Goal: Check status

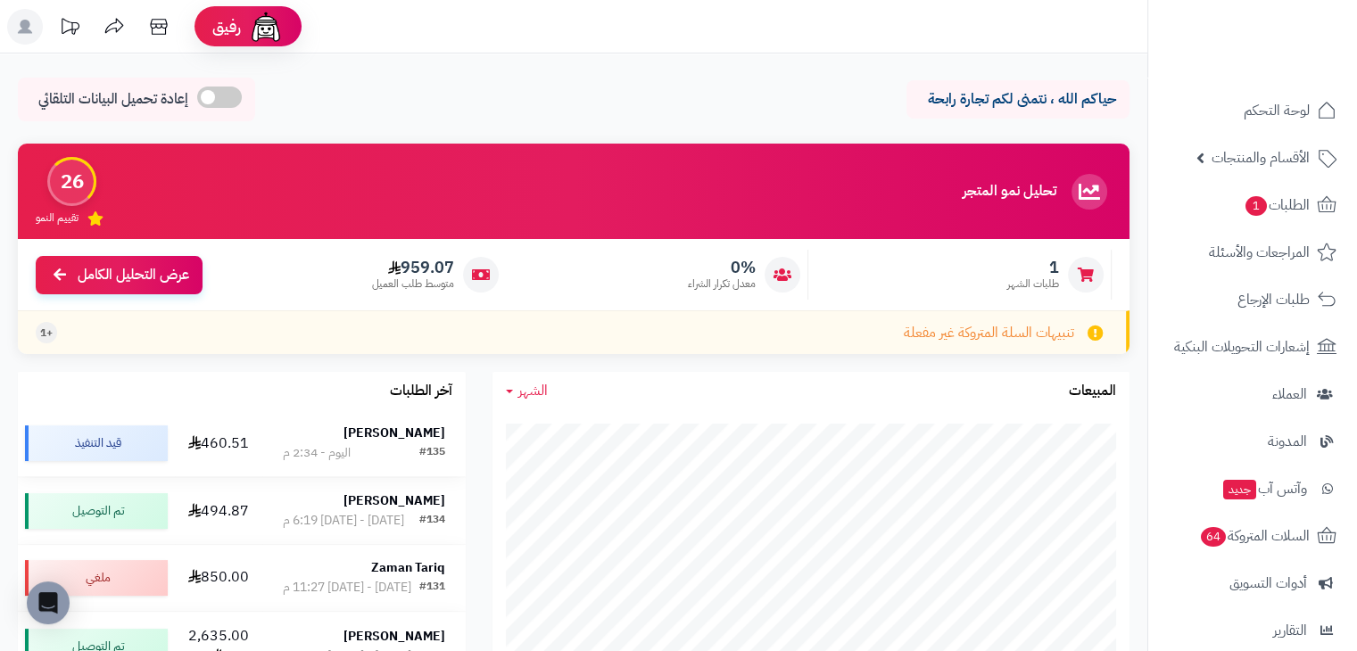
click at [353, 450] on div "#135 اليوم - 2:34 م" at bounding box center [364, 453] width 162 height 18
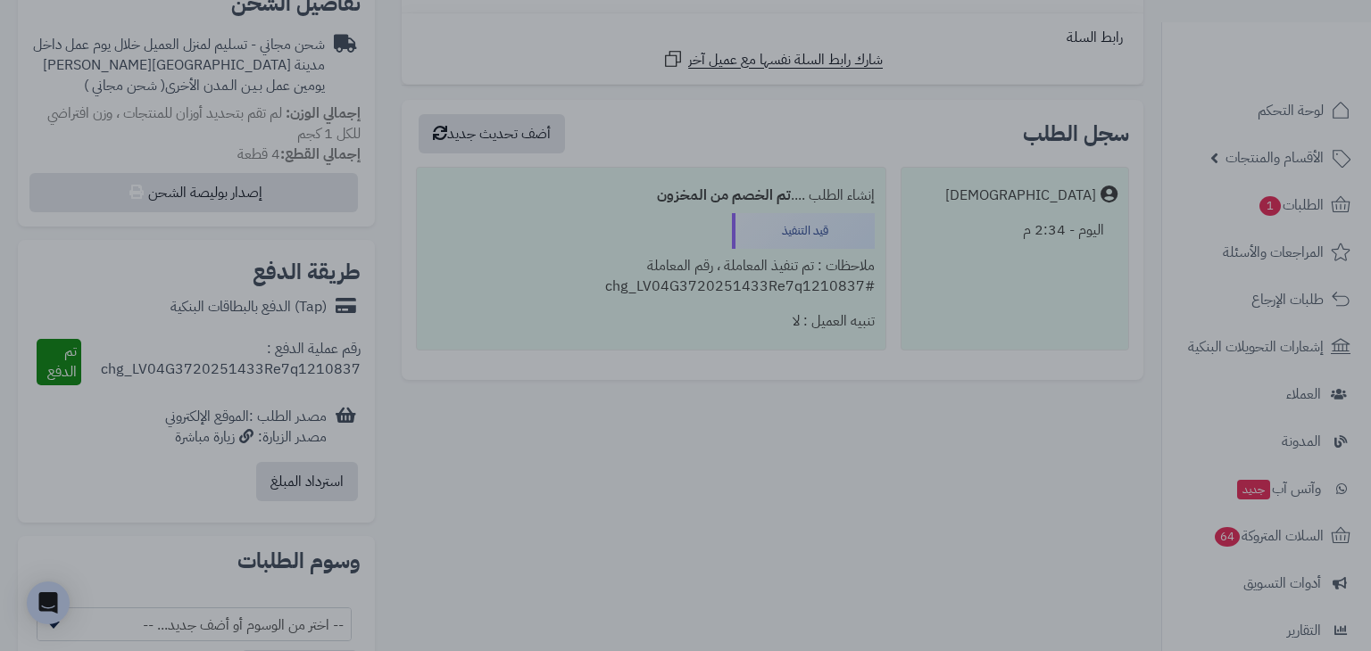
click at [336, 546] on div at bounding box center [685, 325] width 1371 height 651
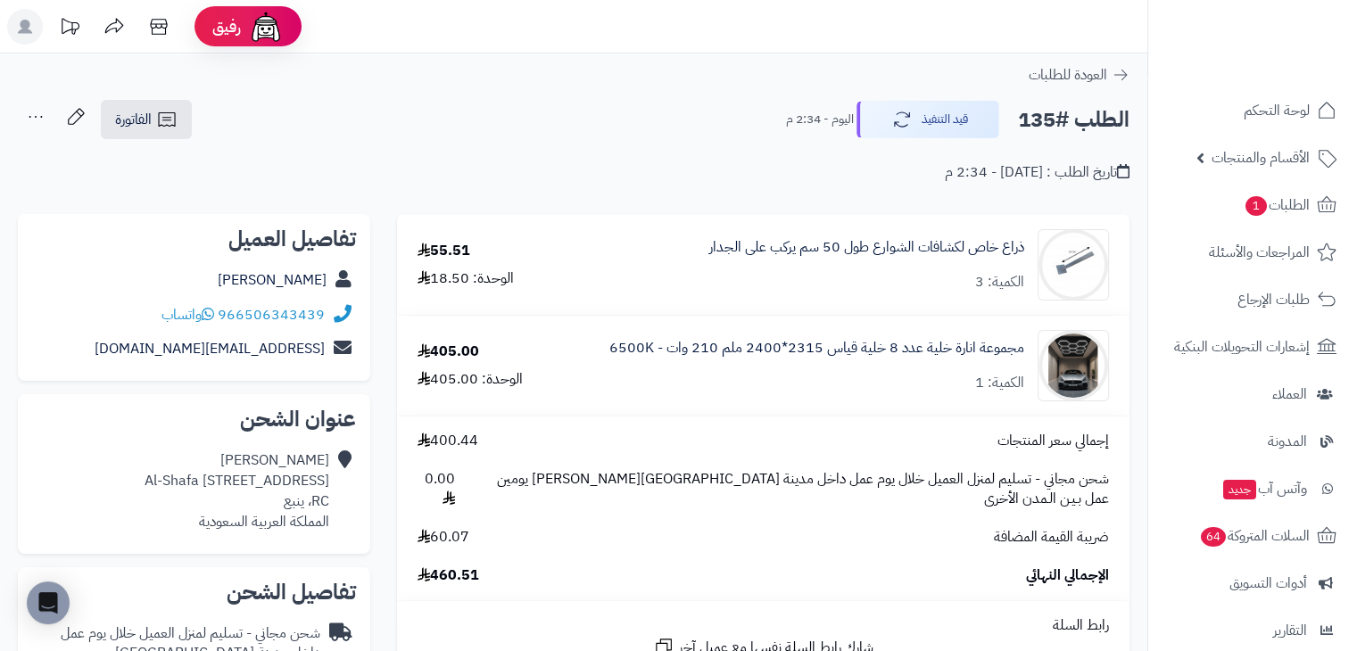
click at [40, 115] on icon at bounding box center [36, 117] width 36 height 36
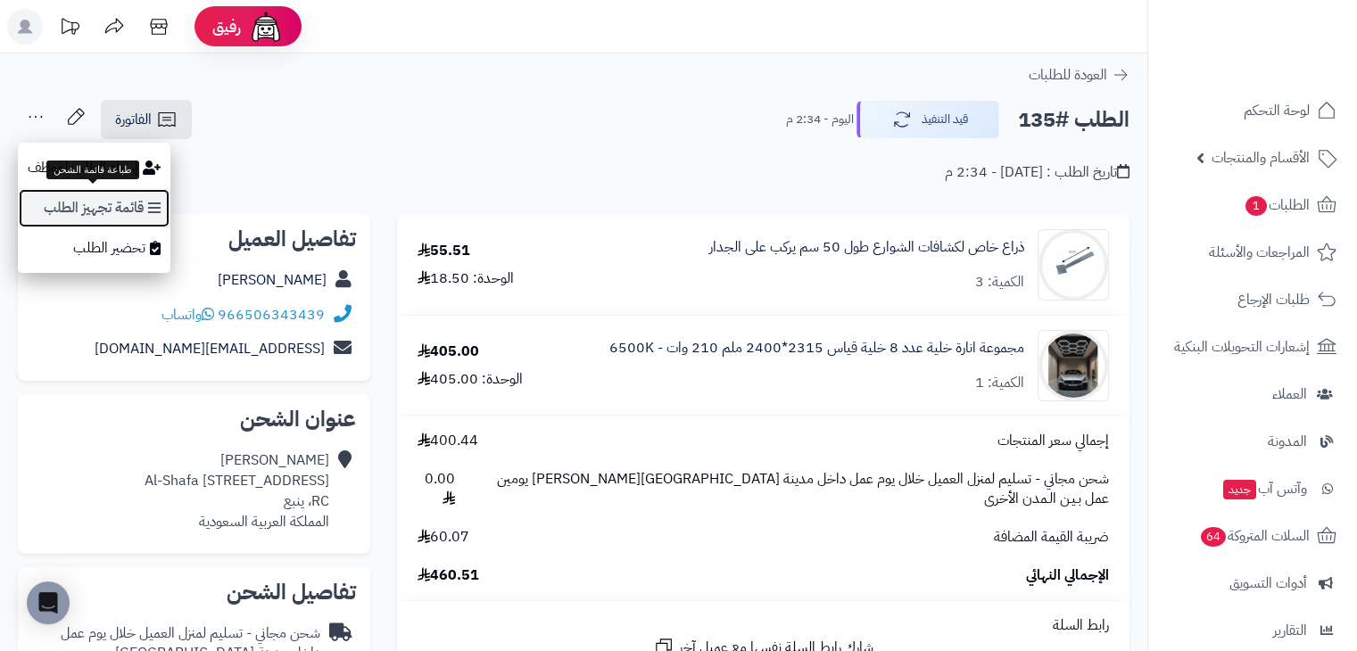
click at [71, 199] on link "قائمة تجهيز الطلب" at bounding box center [94, 208] width 153 height 40
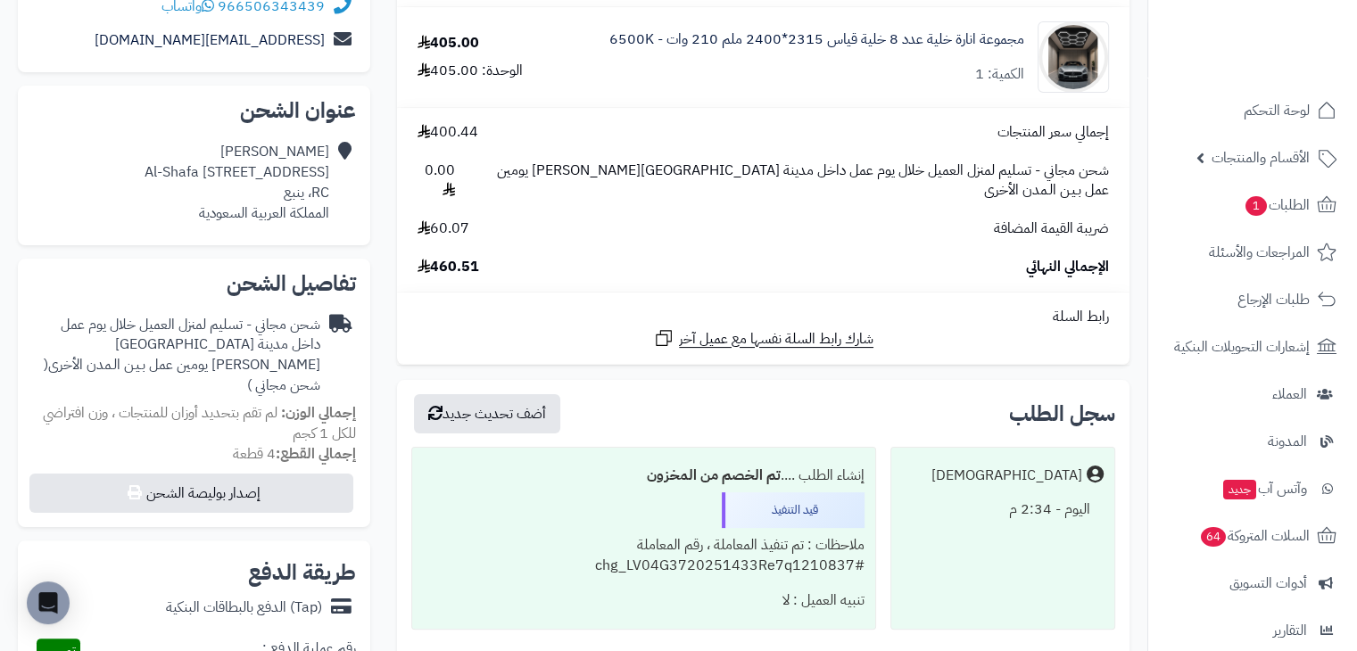
scroll to position [309, 0]
click at [43, 138] on div "Naif Alkheraiji Al-Shafa St.، Radwa 4 RC، ينبع المملكة العربية السعودية" at bounding box center [194, 182] width 324 height 95
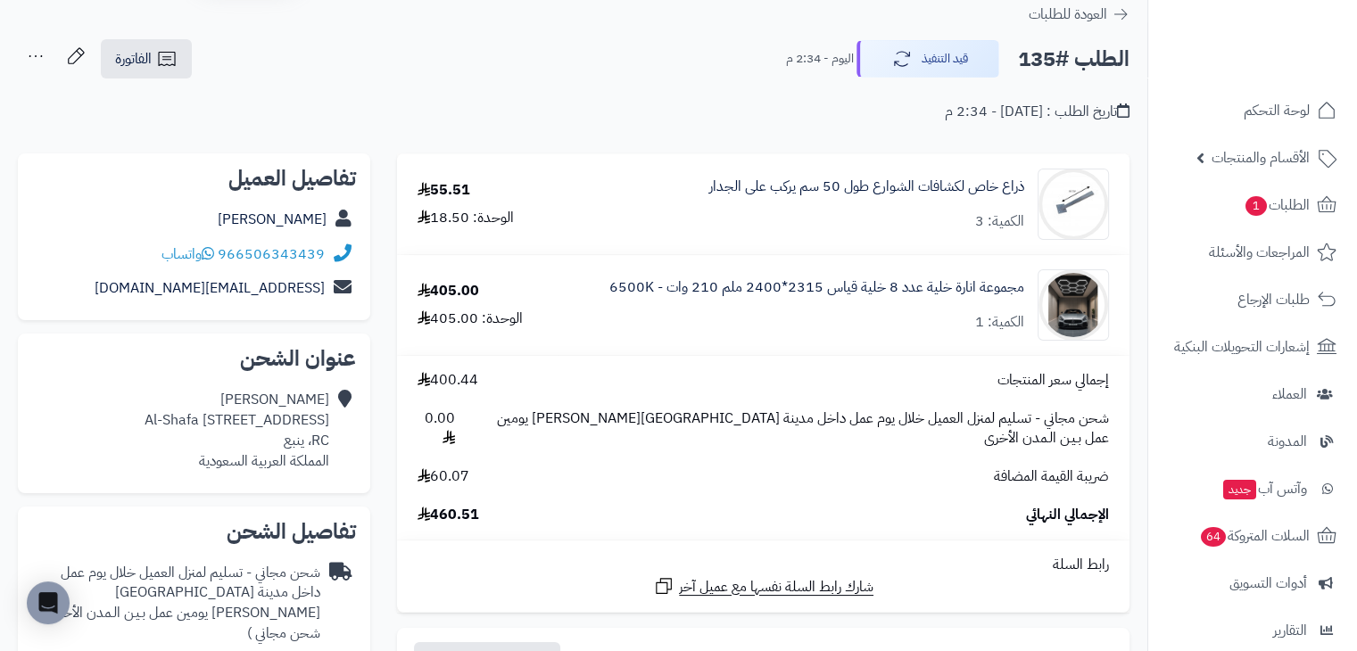
scroll to position [60, 0]
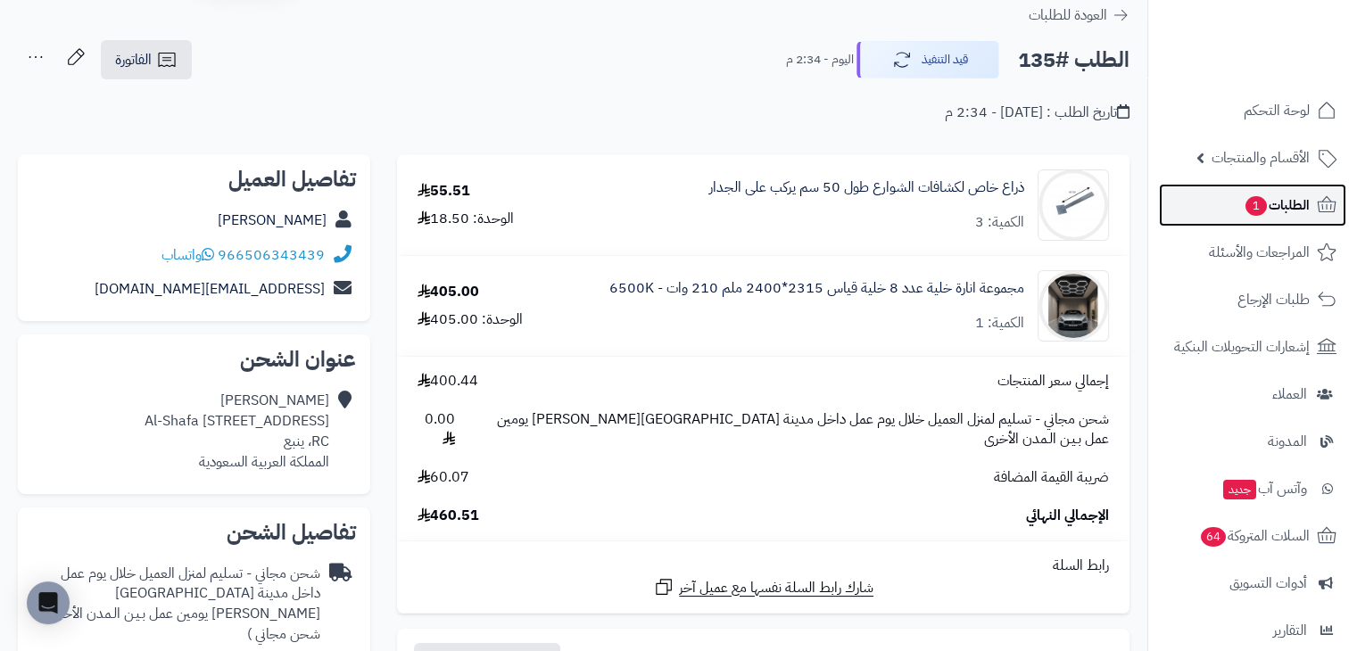
click at [1256, 203] on span "1" at bounding box center [1257, 206] width 22 height 21
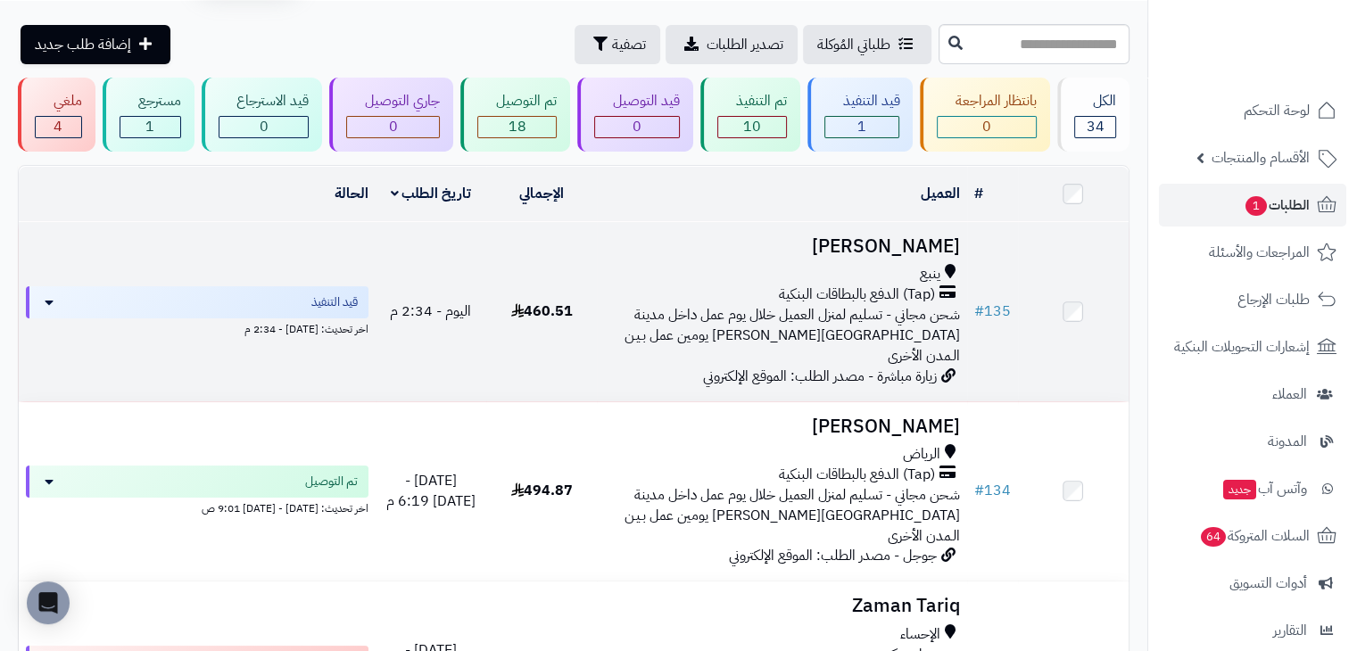
scroll to position [56, 0]
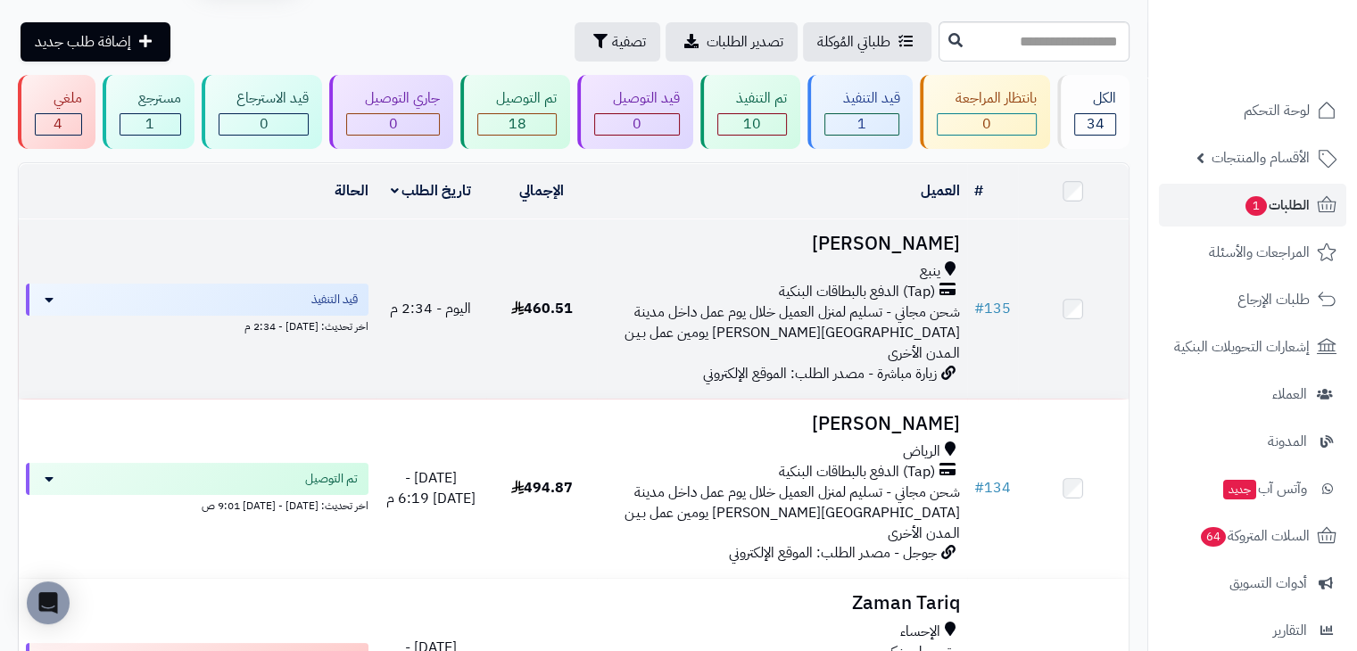
click at [666, 323] on div "ينبع (Tap) الدفع بالبطاقات البنكية شحن مجاني - تسليم لمنزل العميل خلال يوم عمل …" at bounding box center [781, 312] width 355 height 102
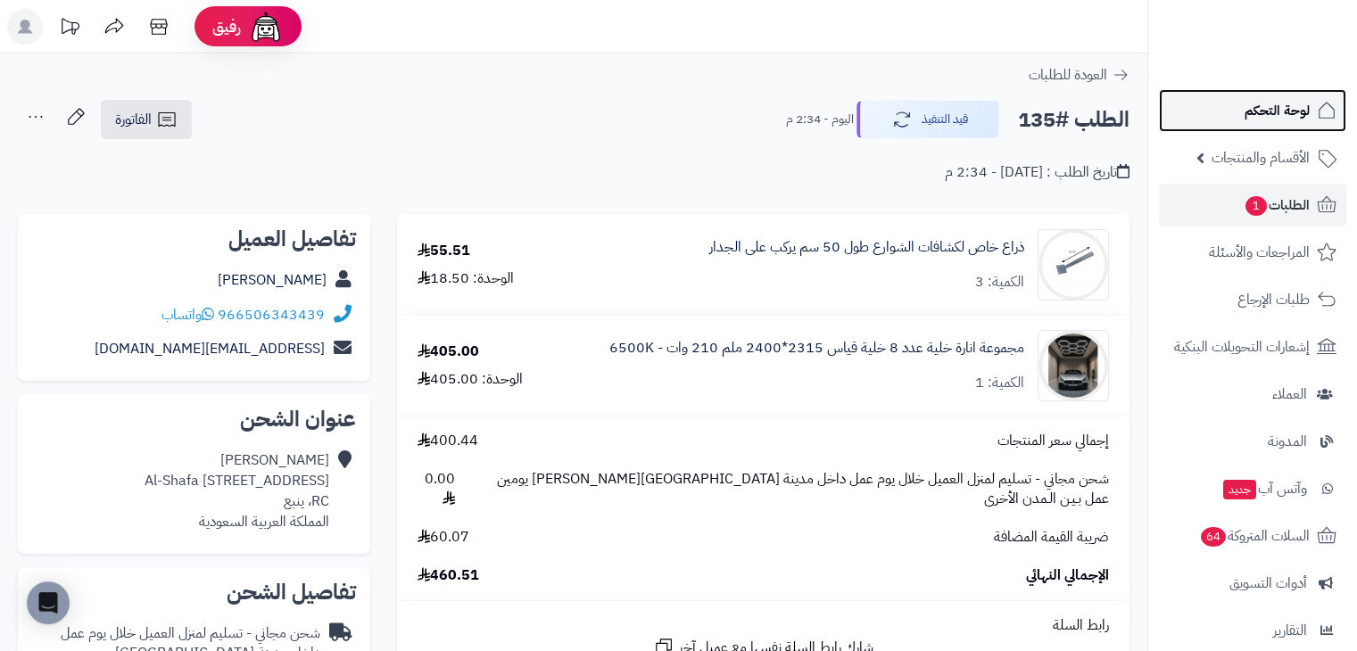
click at [1285, 107] on span "لوحة التحكم" at bounding box center [1277, 110] width 65 height 25
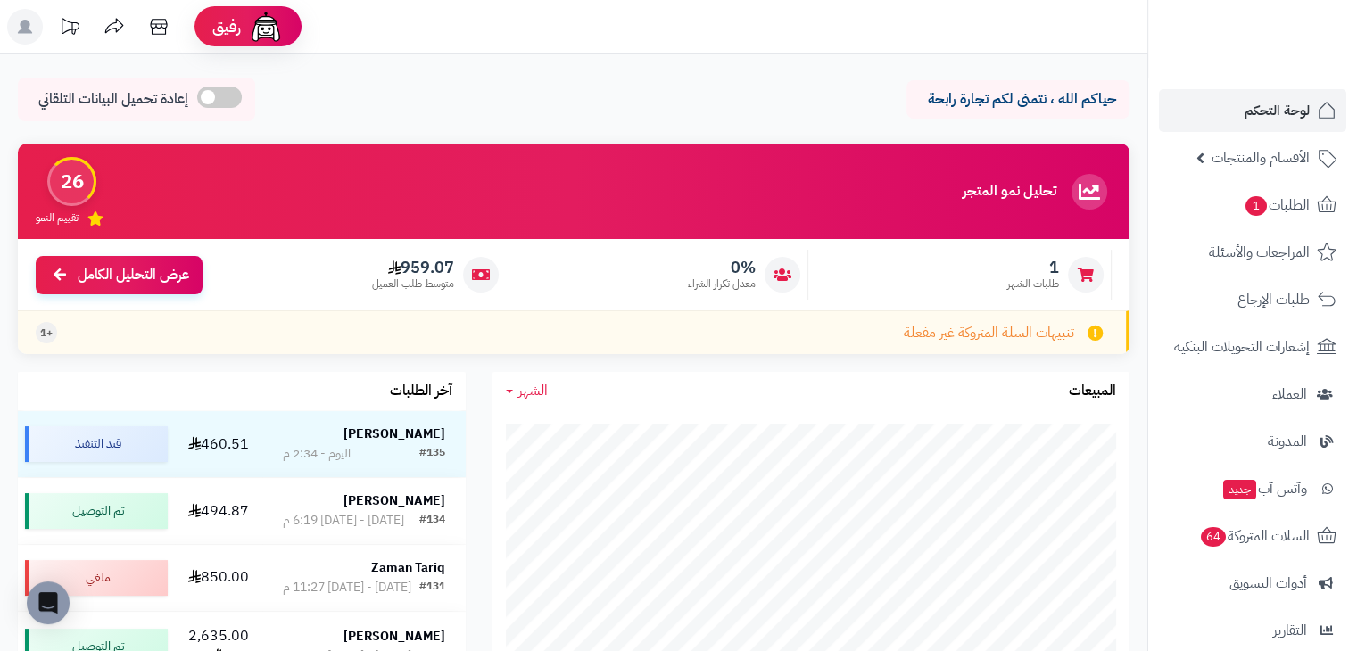
click at [1236, 227] on ul "لوحة التحكم الأقسام والمنتجات المنتجات الأقسام الماركات مواصفات المنتجات مواصفا…" at bounding box center [1252, 465] width 209 height 752
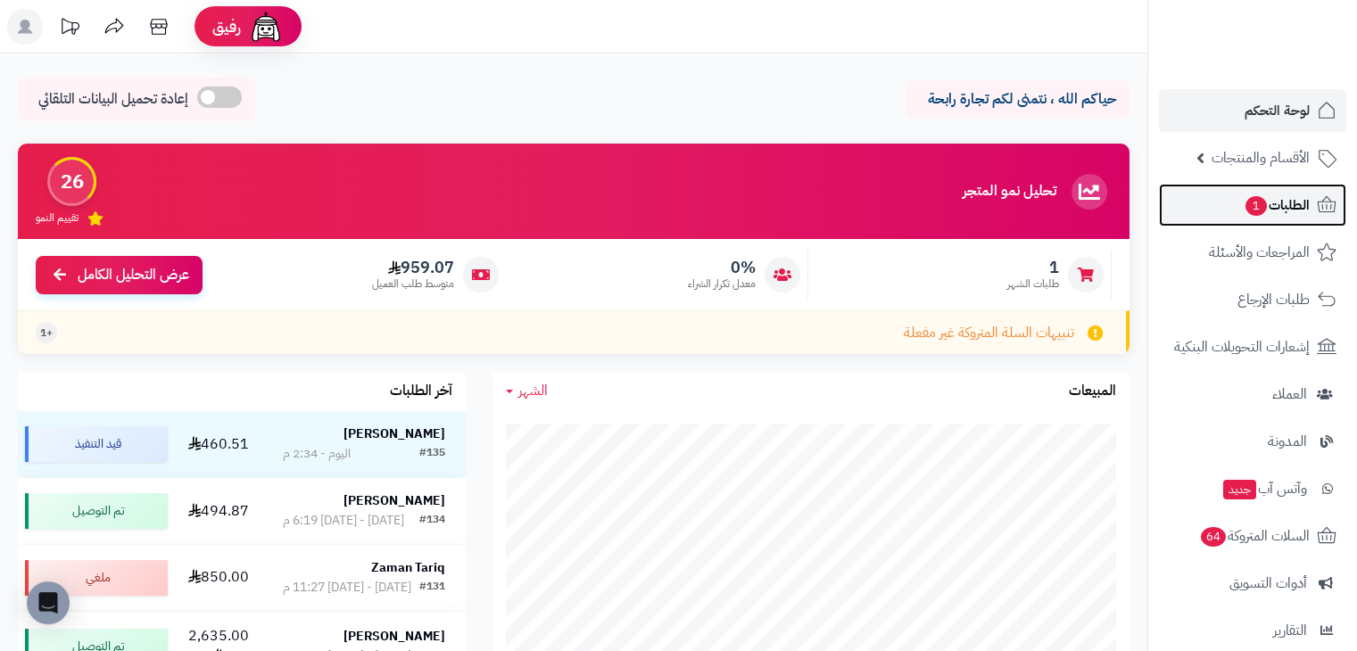
click at [1264, 208] on span "1" at bounding box center [1256, 205] width 23 height 21
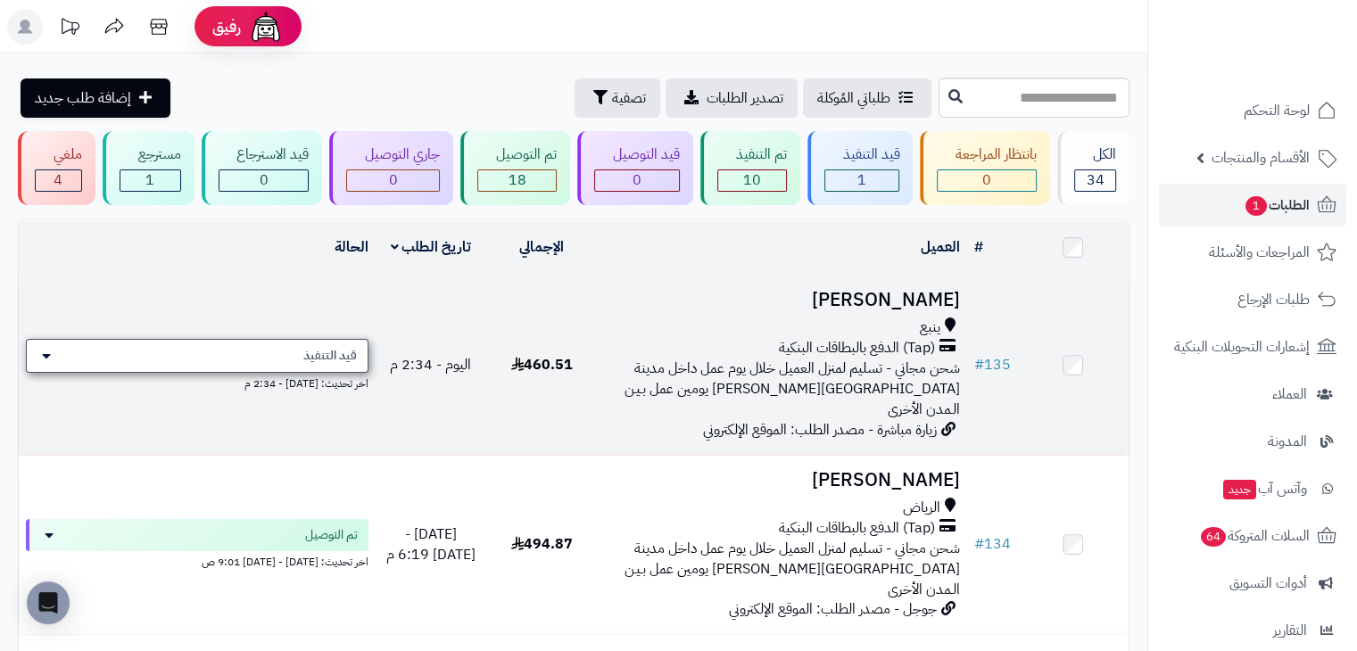
click at [302, 339] on div "قيد التنفيذ" at bounding box center [197, 356] width 343 height 34
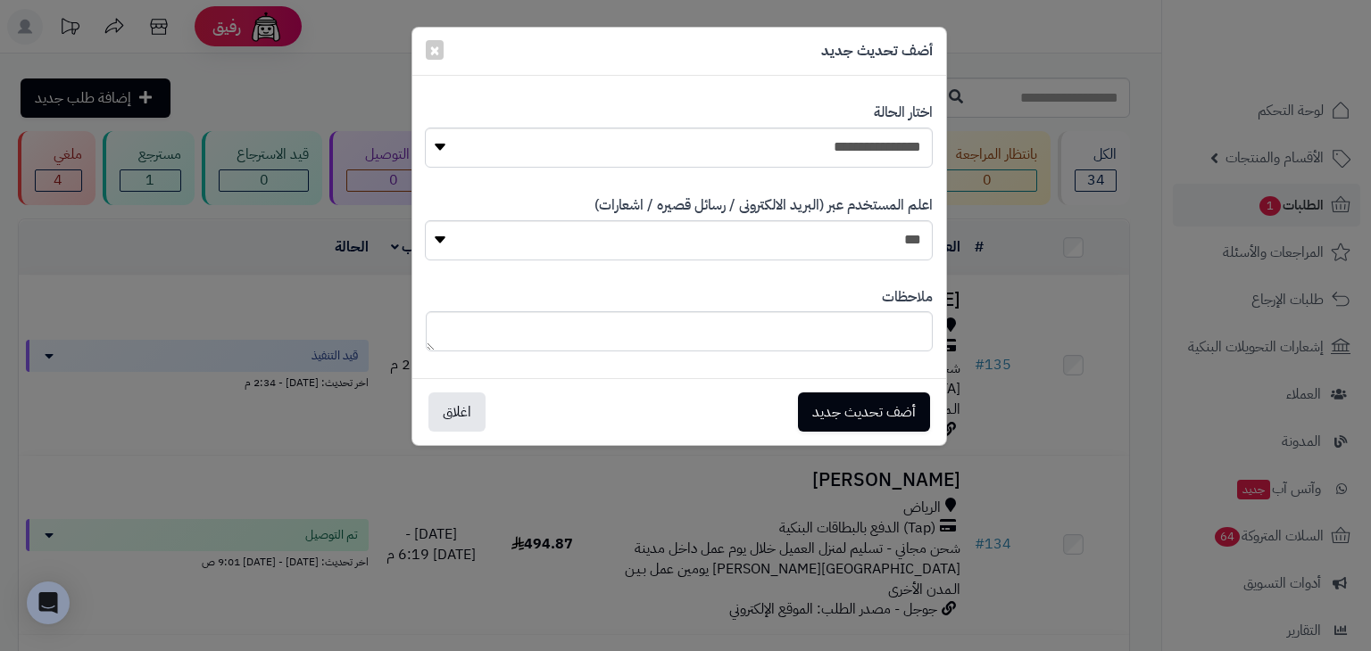
click at [325, 285] on div "**********" at bounding box center [685, 325] width 1371 height 651
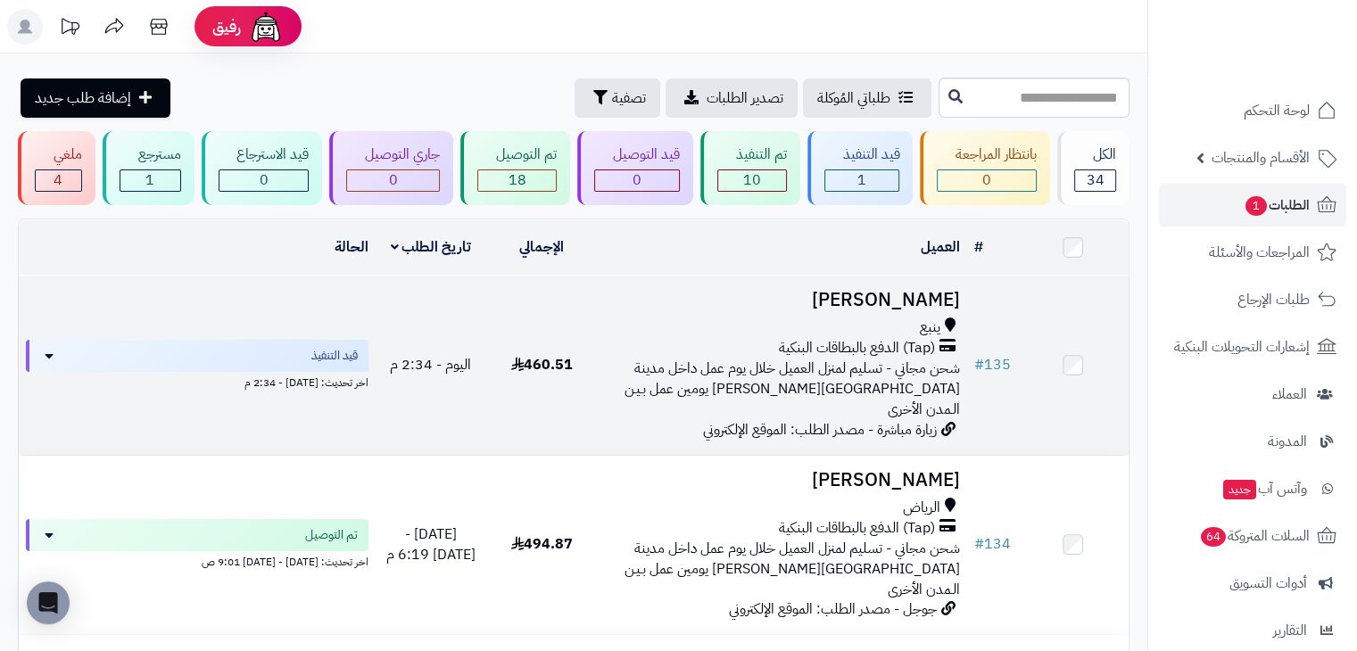
click at [656, 331] on div "ينبع" at bounding box center [781, 328] width 355 height 21
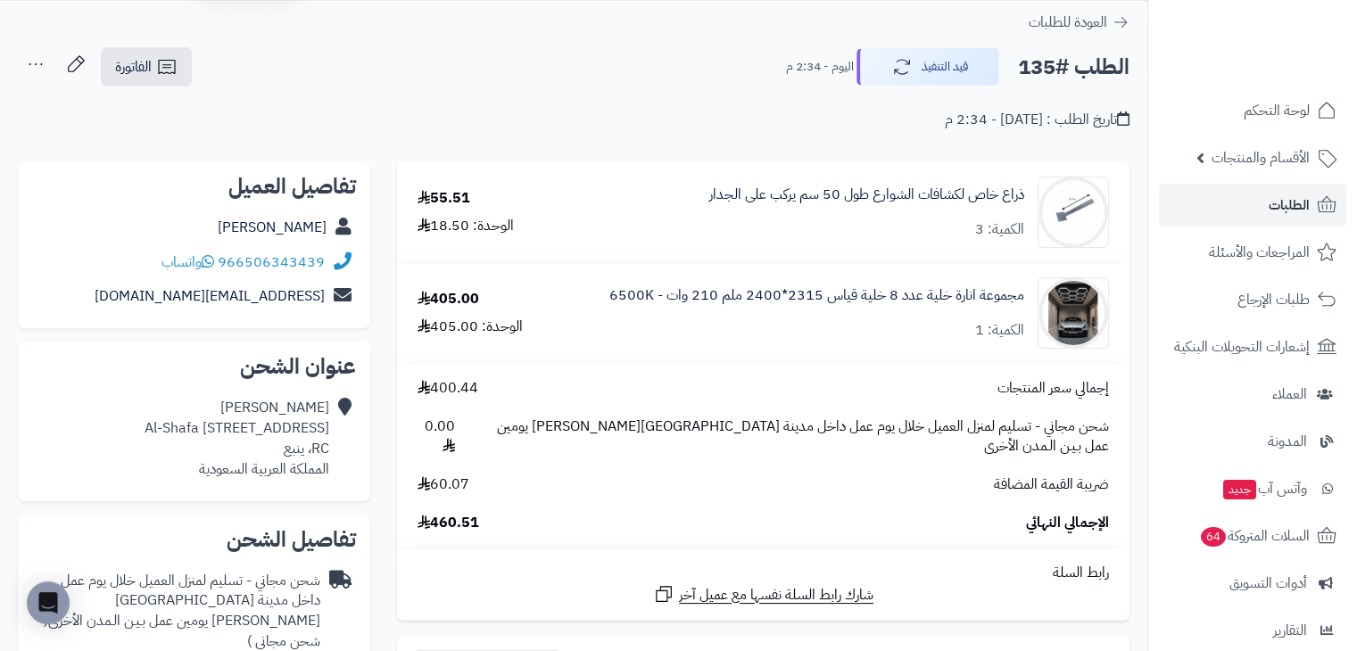
scroll to position [55, 0]
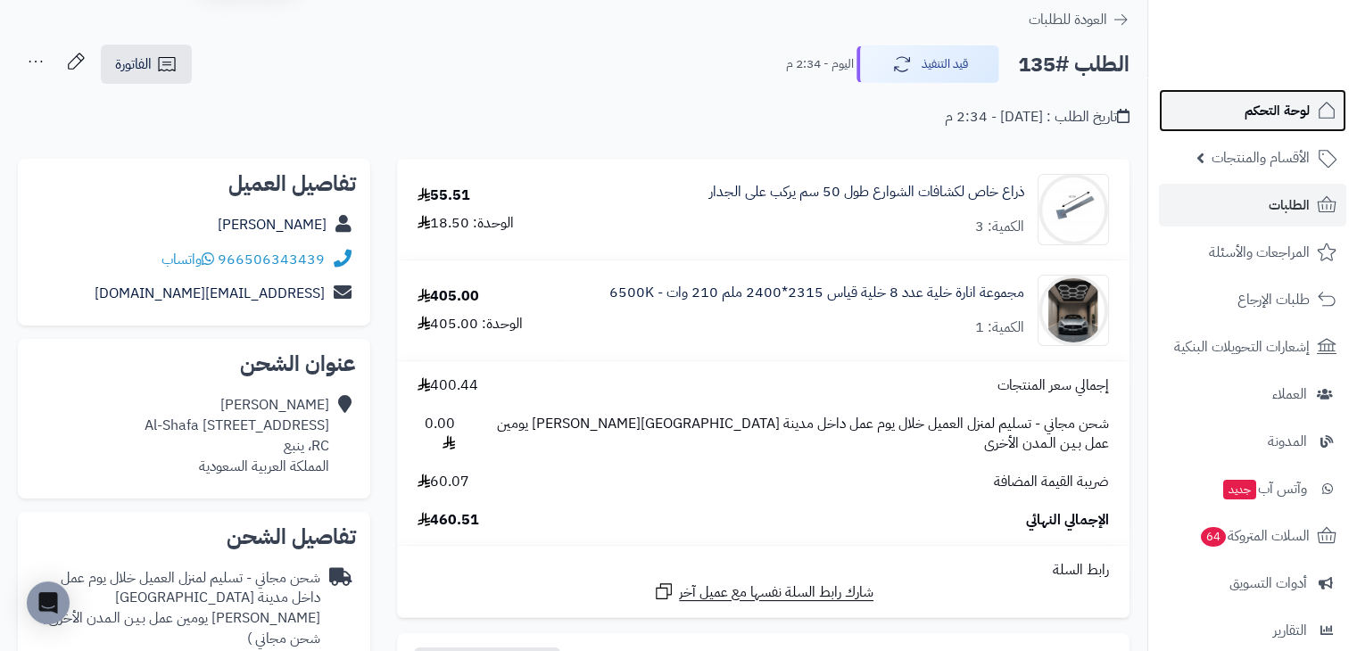
click at [1260, 125] on link "لوحة التحكم" at bounding box center [1252, 110] width 187 height 43
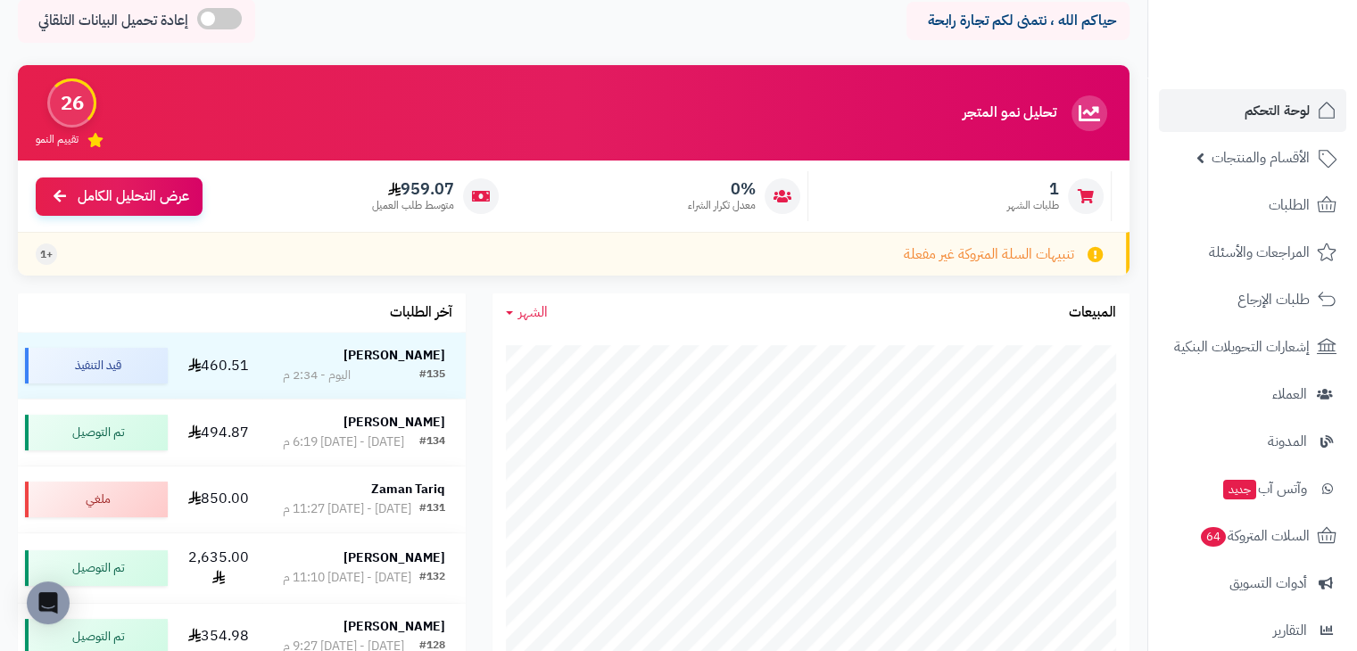
scroll to position [79, 0]
